Goal: Task Accomplishment & Management: Use online tool/utility

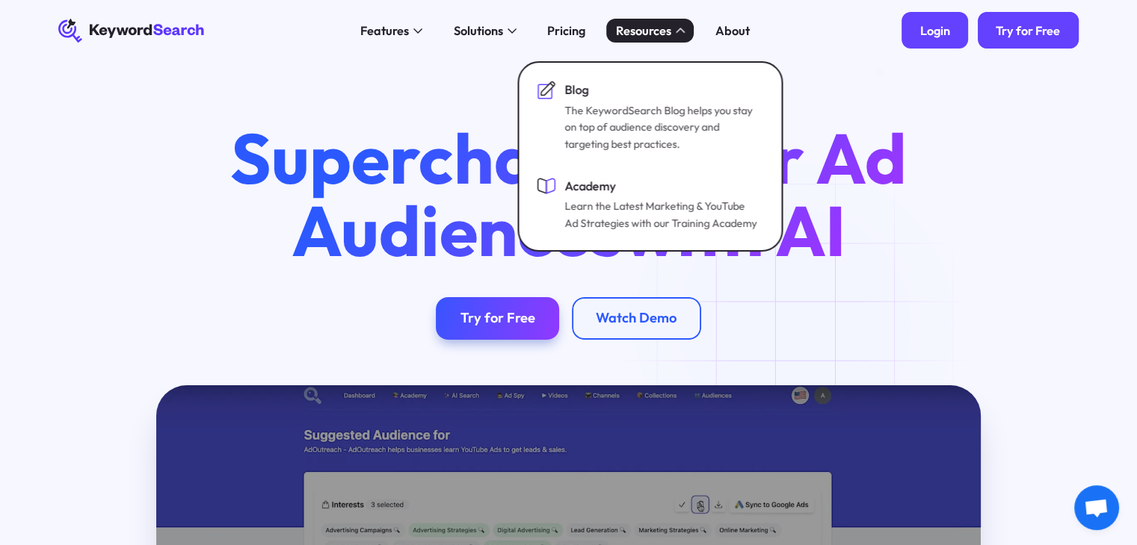
click at [929, 31] on div "Login" at bounding box center [935, 30] width 30 height 15
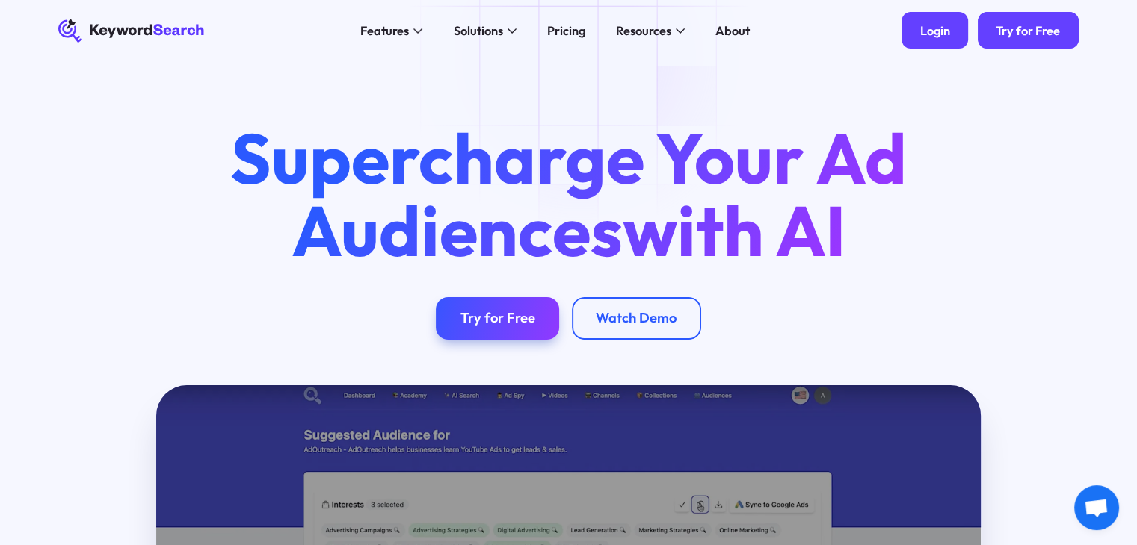
click at [927, 28] on div "Login" at bounding box center [935, 30] width 30 height 15
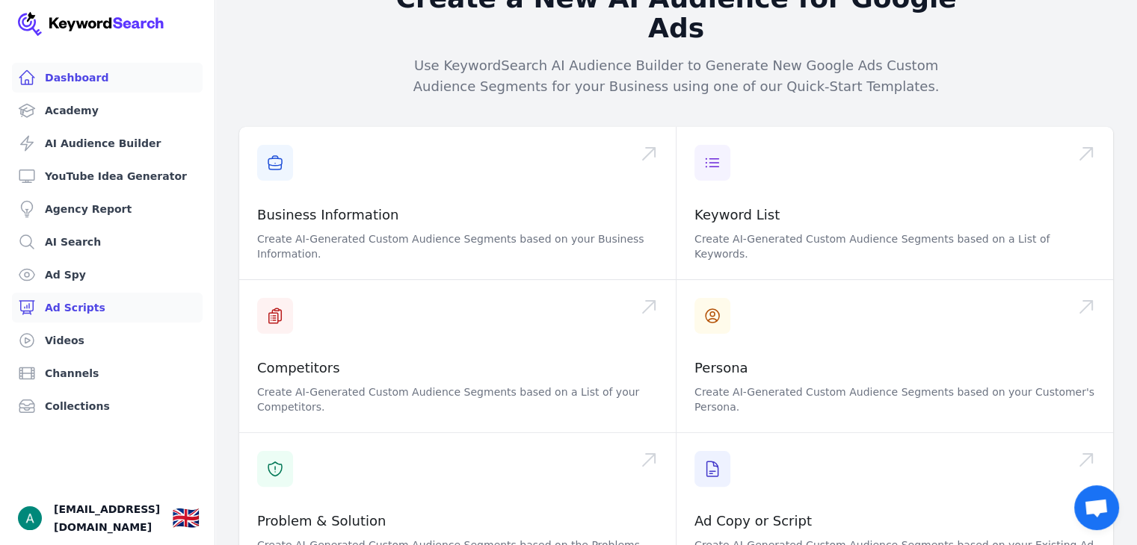
scroll to position [75, 0]
